Goal: Navigation & Orientation: Find specific page/section

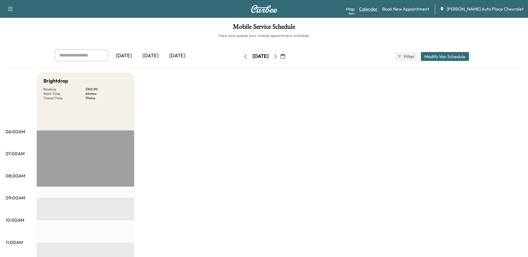
click at [378, 8] on link "Calendar" at bounding box center [368, 9] width 19 height 7
click at [355, 9] on link "Map Beta" at bounding box center [350, 9] width 9 height 7
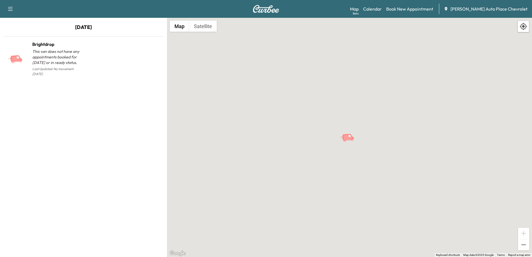
click at [342, 138] on icon "Brightdrop" at bounding box center [349, 138] width 19 height 10
click at [347, 143] on div "To activate drag with keyboard, press Alt + Enter. Once in keyboard drag state,…" at bounding box center [349, 137] width 365 height 239
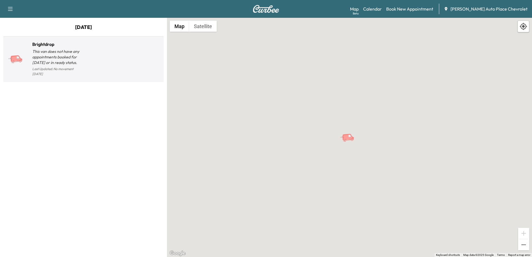
click at [37, 61] on p "This van does not have any appointments booked for [DATE] or in ready status." at bounding box center [57, 57] width 51 height 17
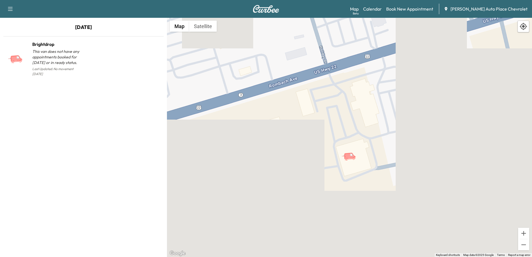
drag, startPoint x: 380, startPoint y: 144, endPoint x: 376, endPoint y: 180, distance: 36.1
click at [376, 181] on div "To activate drag with keyboard, press Alt + Enter. Once in keyboard drag state,…" at bounding box center [349, 137] width 365 height 239
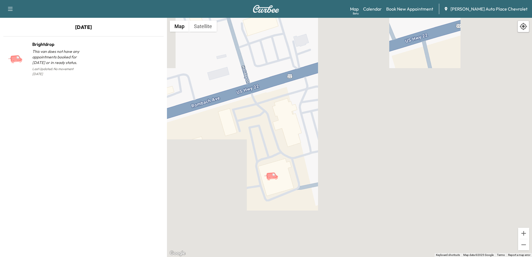
drag, startPoint x: 418, startPoint y: 154, endPoint x: 341, endPoint y: 169, distance: 78.0
click at [342, 170] on div "To activate drag with keyboard, press Alt + Enter. Once in keyboard drag state,…" at bounding box center [349, 137] width 365 height 239
